Goal: Complete application form

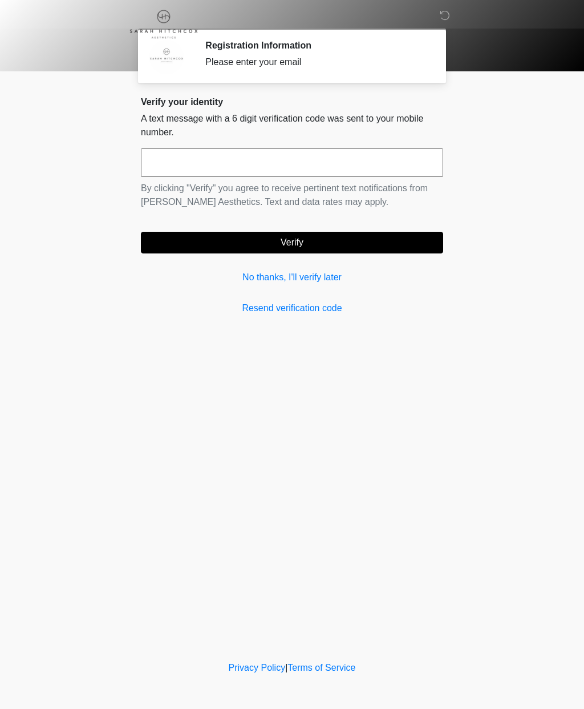
click at [288, 280] on link "No thanks, I'll verify later" at bounding box center [292, 277] width 302 height 14
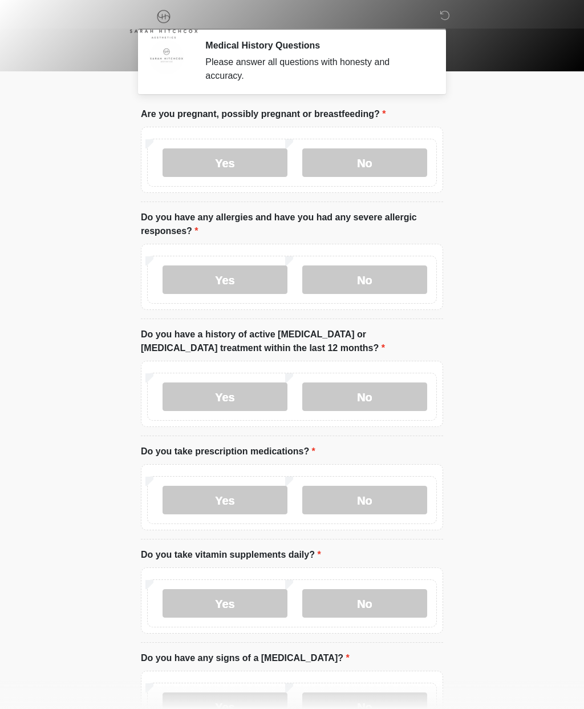
click at [368, 158] on label "No" at bounding box center [364, 162] width 125 height 29
click at [364, 280] on label "No" at bounding box center [364, 279] width 125 height 29
click at [378, 389] on label "No" at bounding box center [364, 396] width 125 height 29
click at [249, 499] on label "Yes" at bounding box center [225, 500] width 125 height 29
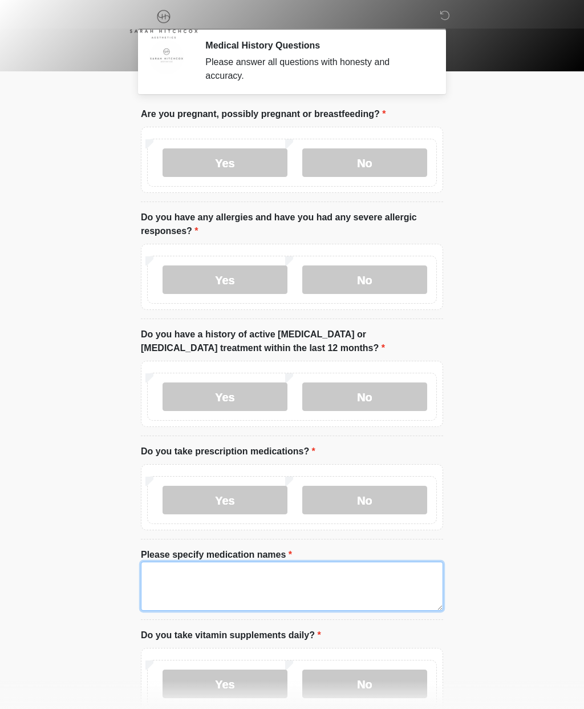
click at [176, 572] on textarea "Please specify medication names" at bounding box center [292, 585] width 302 height 49
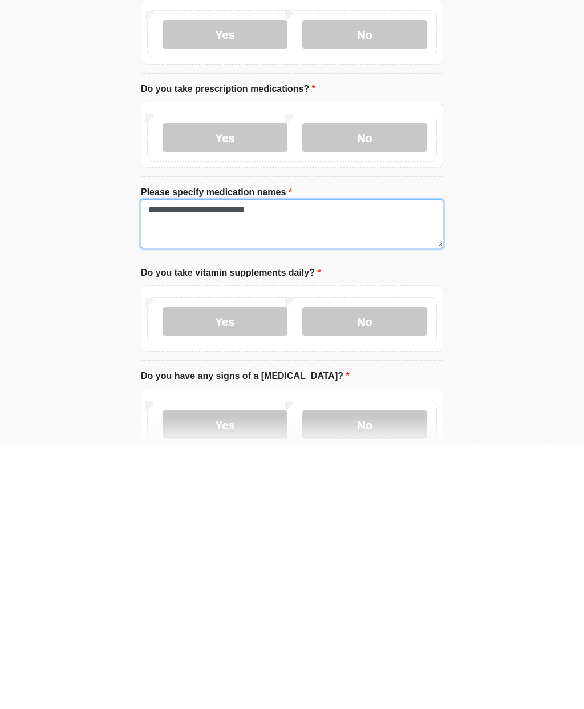
type textarea "**********"
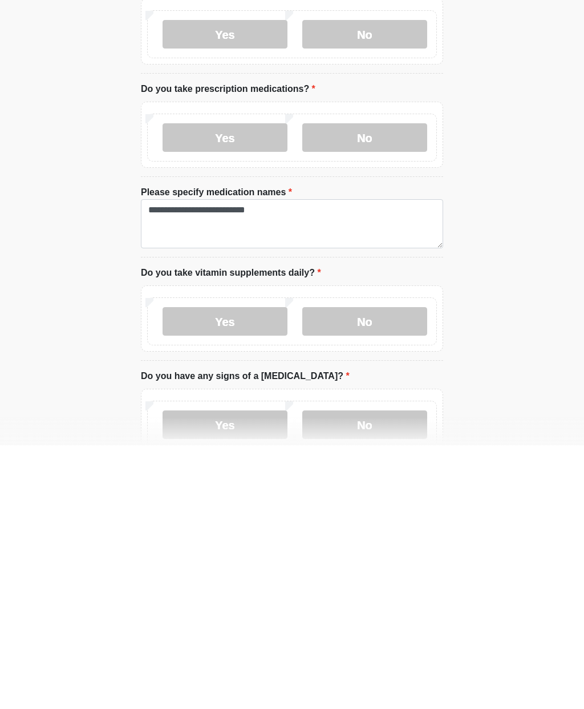
click at [375, 571] on label "No" at bounding box center [364, 585] width 125 height 29
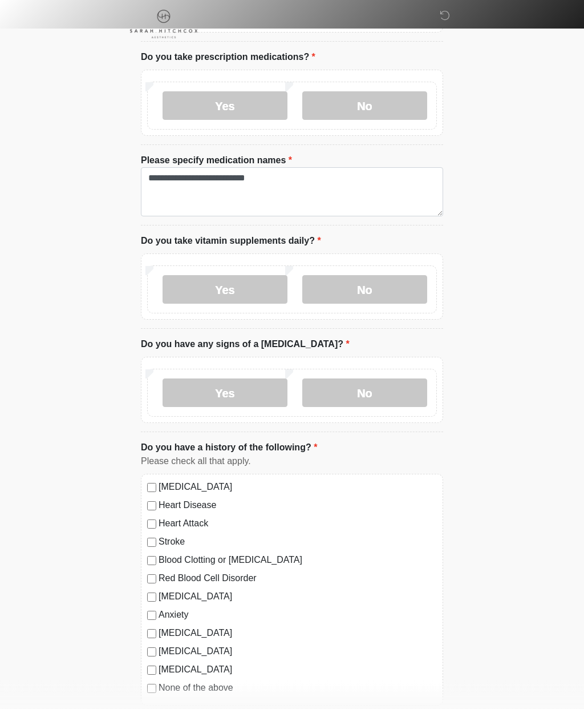
scroll to position [394, 0]
click at [387, 378] on label "No" at bounding box center [364, 392] width 125 height 29
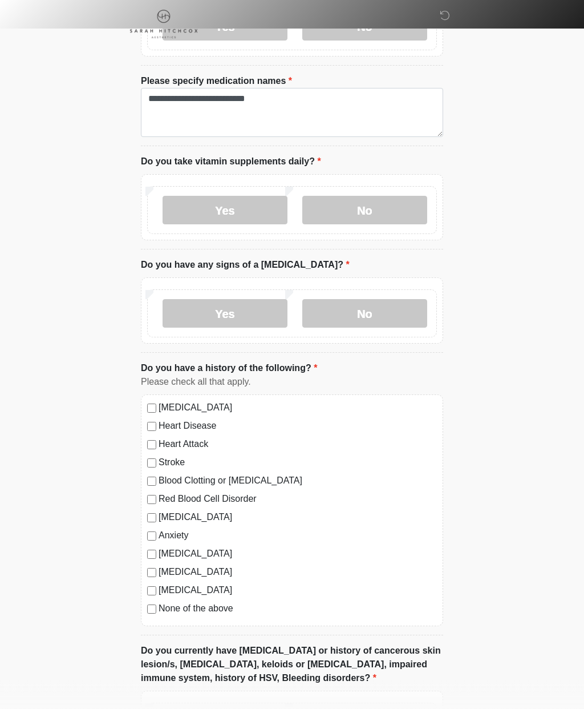
scroll to position [478, 0]
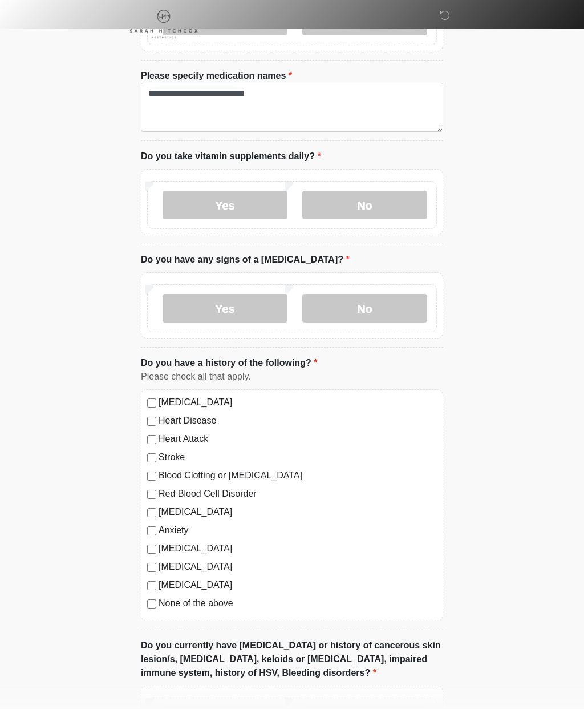
click at [145, 587] on div "High Blood Pressure Heart Disease Heart Attack Stroke Blood Clotting or Bleedin…" at bounding box center [292, 506] width 302 height 232
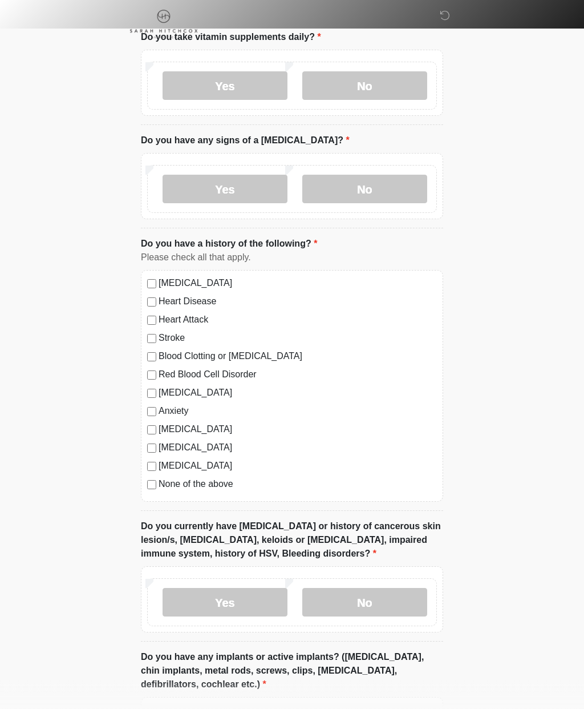
scroll to position [598, 0]
click at [358, 606] on label "No" at bounding box center [364, 602] width 125 height 29
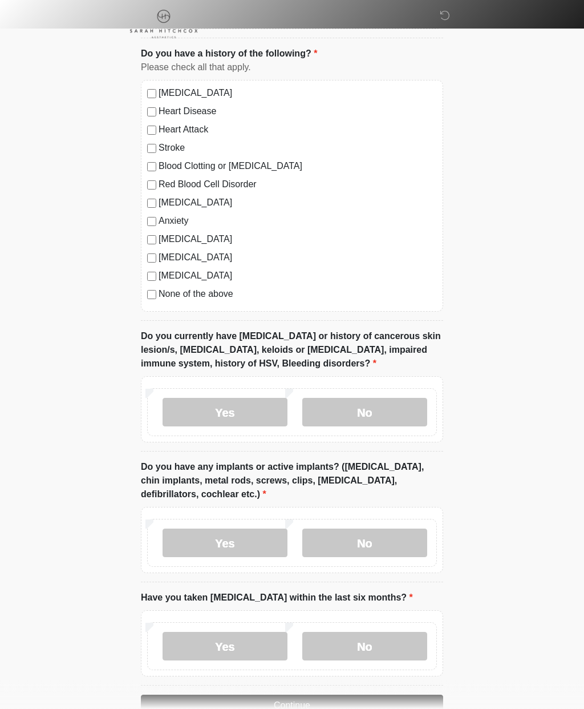
scroll to position [788, 0]
click at [365, 543] on label "No" at bounding box center [364, 542] width 125 height 29
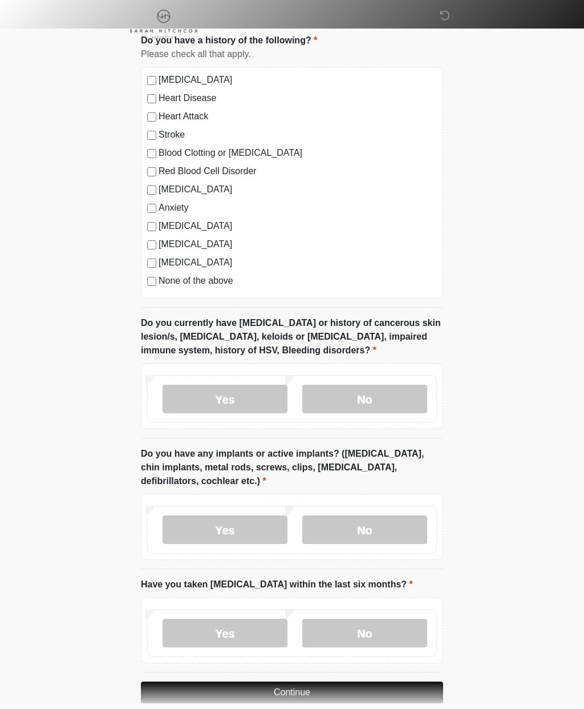
scroll to position [808, 0]
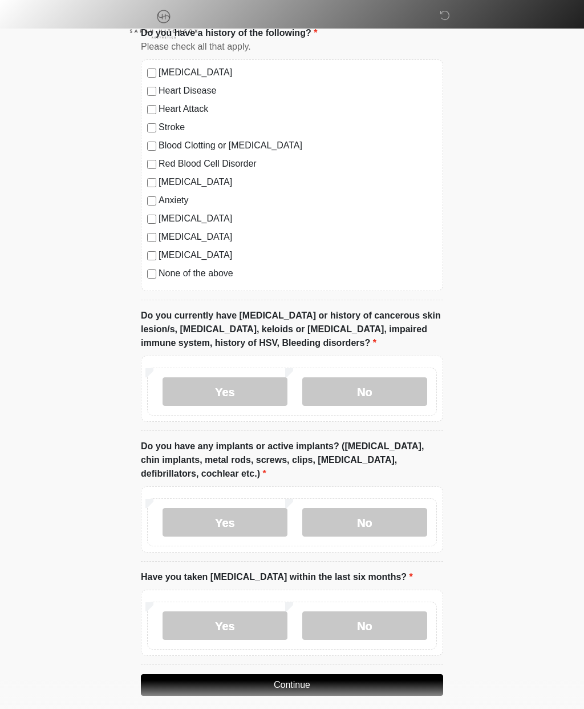
click at [376, 620] on label "No" at bounding box center [364, 625] width 125 height 29
click at [346, 682] on button "Continue" at bounding box center [292, 685] width 302 height 22
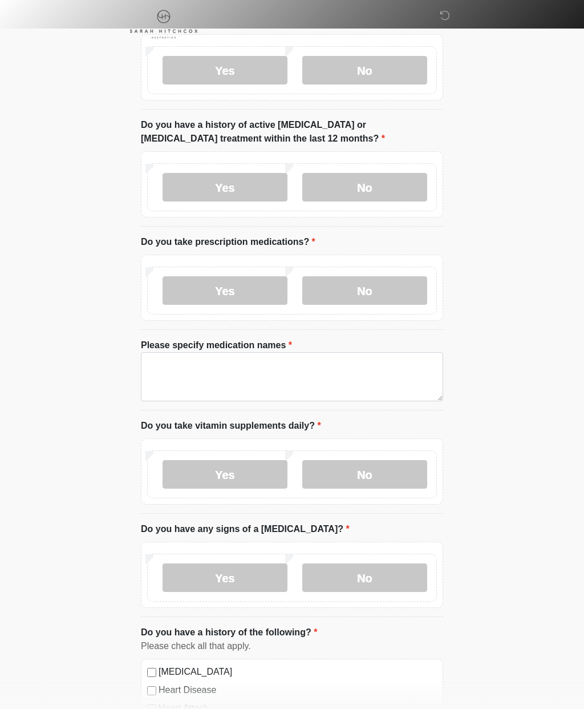
scroll to position [0, 0]
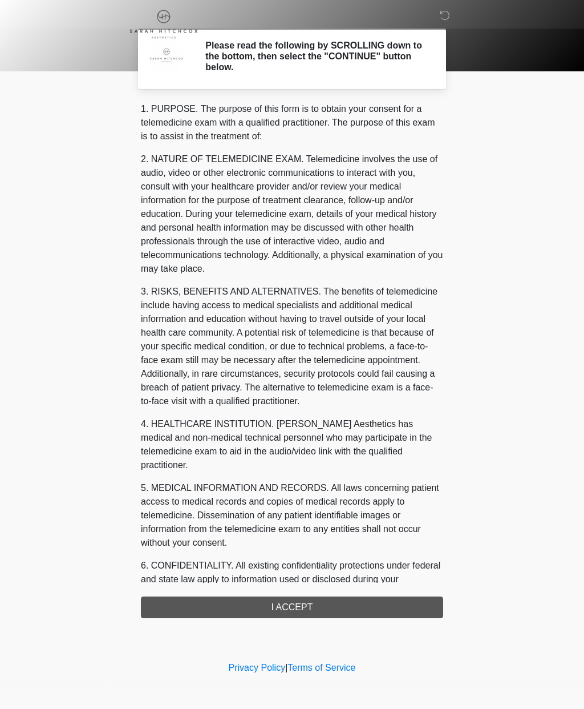
click at [318, 603] on div "1. PURPOSE. The purpose of this form is to obtain your consent for a telemedici…" at bounding box center [292, 360] width 302 height 516
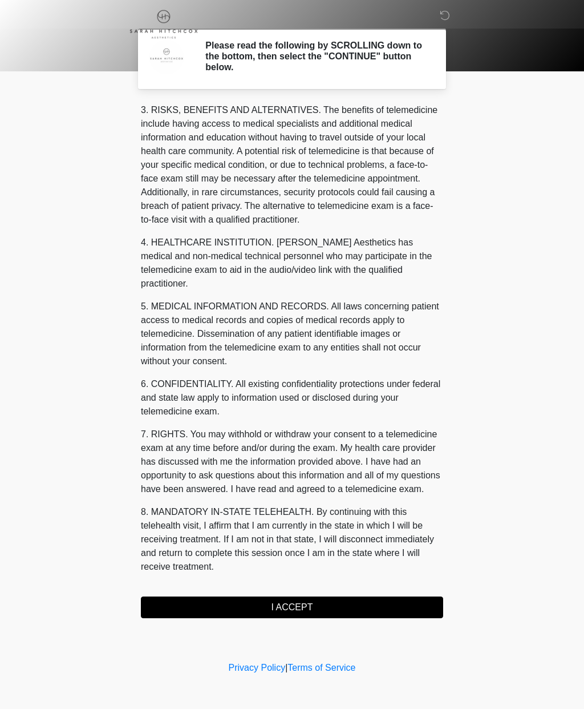
click at [310, 613] on button "I ACCEPT" at bounding box center [292, 607] width 302 height 22
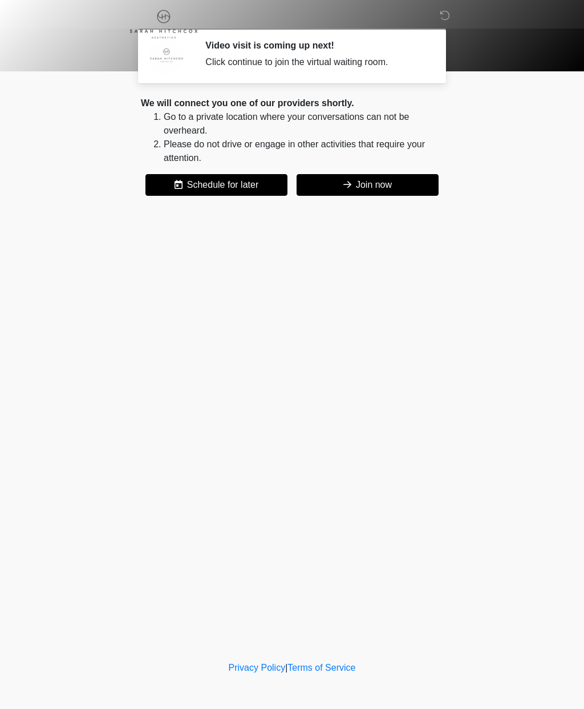
click at [363, 180] on button "Join now" at bounding box center [368, 185] width 142 height 22
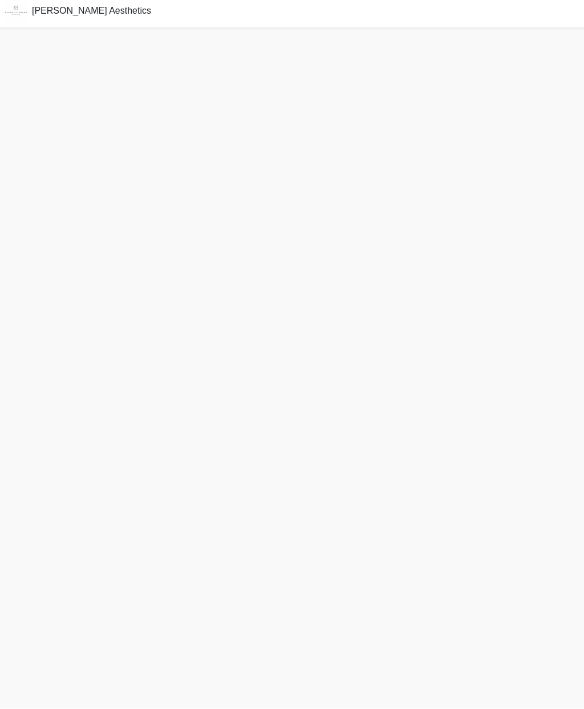
scroll to position [44, 0]
